Goal: Information Seeking & Learning: Learn about a topic

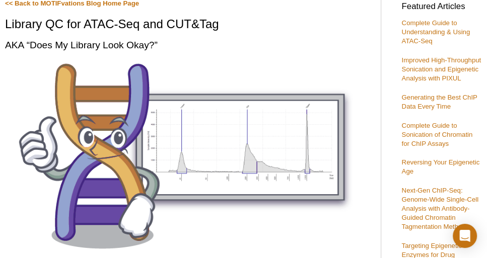
scroll to position [326, 0]
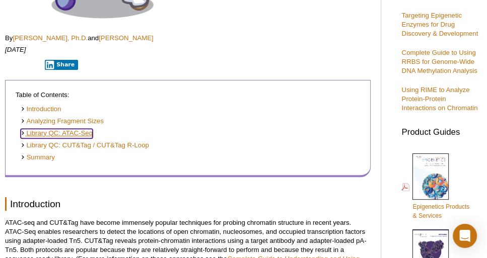
click at [82, 135] on link "Library QC: ATAC-Seq" at bounding box center [57, 134] width 72 height 10
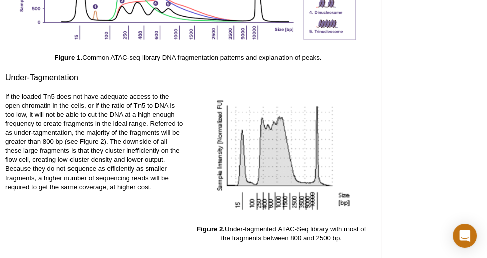
scroll to position [1610, 0]
drag, startPoint x: 226, startPoint y: 228, endPoint x: 358, endPoint y: 237, distance: 132.3
click at [357, 236] on p "Figure 2. Under-tagmented ATAC-Seq library with most of the fragments between 8…" at bounding box center [281, 234] width 179 height 18
click at [361, 238] on p "Figure 2. Under-tagmented ATAC-Seq library with most of the fragments between 8…" at bounding box center [281, 234] width 179 height 18
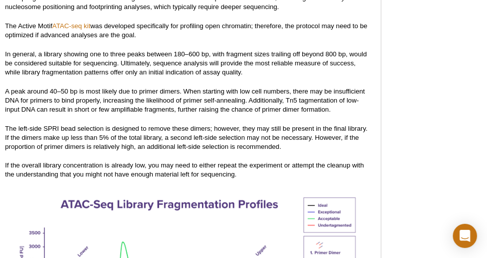
scroll to position [1304, 0]
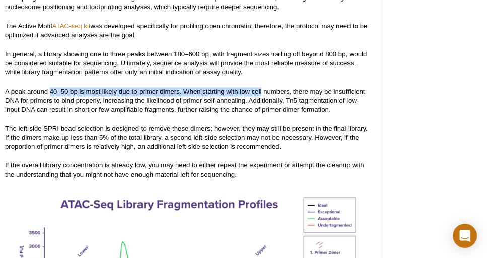
drag, startPoint x: 51, startPoint y: 92, endPoint x: 262, endPoint y: 94, distance: 211.6
click at [262, 94] on p "A peak around 40–50 bp is most likely due to primer dimers. When starting with …" at bounding box center [188, 100] width 366 height 27
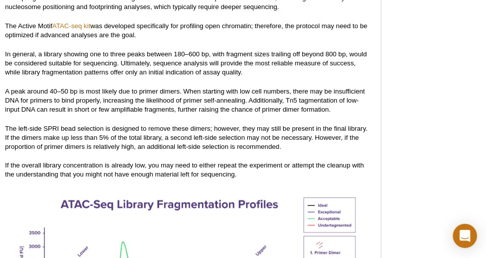
click at [270, 93] on p "A peak around 40–50 bp is most likely due to primer dimers. When starting with …" at bounding box center [188, 100] width 366 height 27
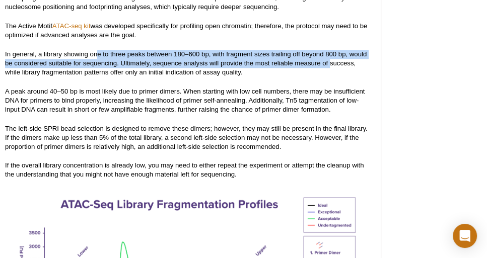
drag, startPoint x: 153, startPoint y: 55, endPoint x: 329, endPoint y: 60, distance: 176.4
click at [329, 60] on p "In general, a library showing one to three peaks between 180–600 bp, with fragm…" at bounding box center [188, 63] width 366 height 27
click at [329, 61] on p "In general, a library showing one to three peaks between 180–600 bp, with fragm…" at bounding box center [188, 63] width 366 height 27
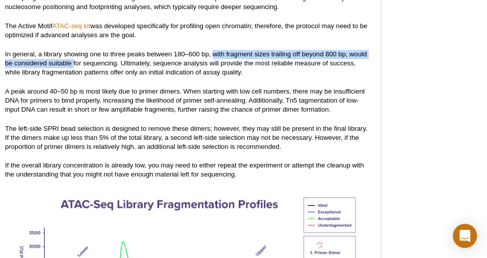
drag, startPoint x: 213, startPoint y: 53, endPoint x: 74, endPoint y: 65, distance: 139.5
click at [74, 65] on p "In general, a library showing one to three peaks between 180–600 bp, with fragm…" at bounding box center [188, 63] width 366 height 27
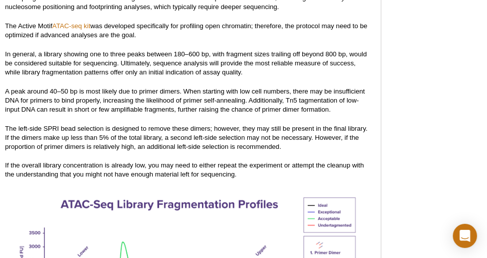
click at [275, 75] on p "In general, a library showing one to three peaks between 180–600 bp, with fragm…" at bounding box center [188, 63] width 366 height 27
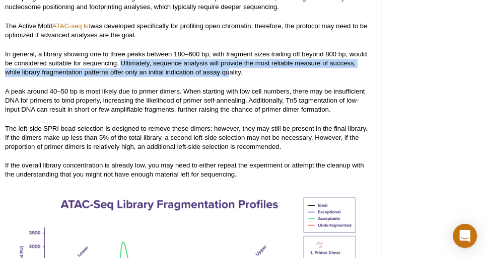
drag, startPoint x: 121, startPoint y: 62, endPoint x: 228, endPoint y: 69, distance: 107.0
click at [228, 69] on p "In general, a library showing one to three peaks between 180–600 bp, with fragm…" at bounding box center [188, 63] width 366 height 27
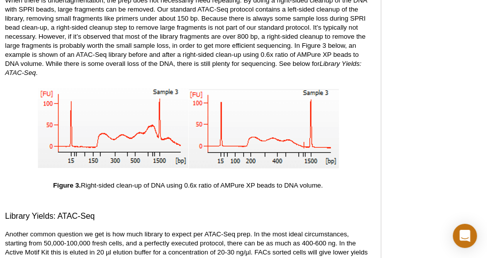
scroll to position [2224, 0]
